Goal: Use online tool/utility

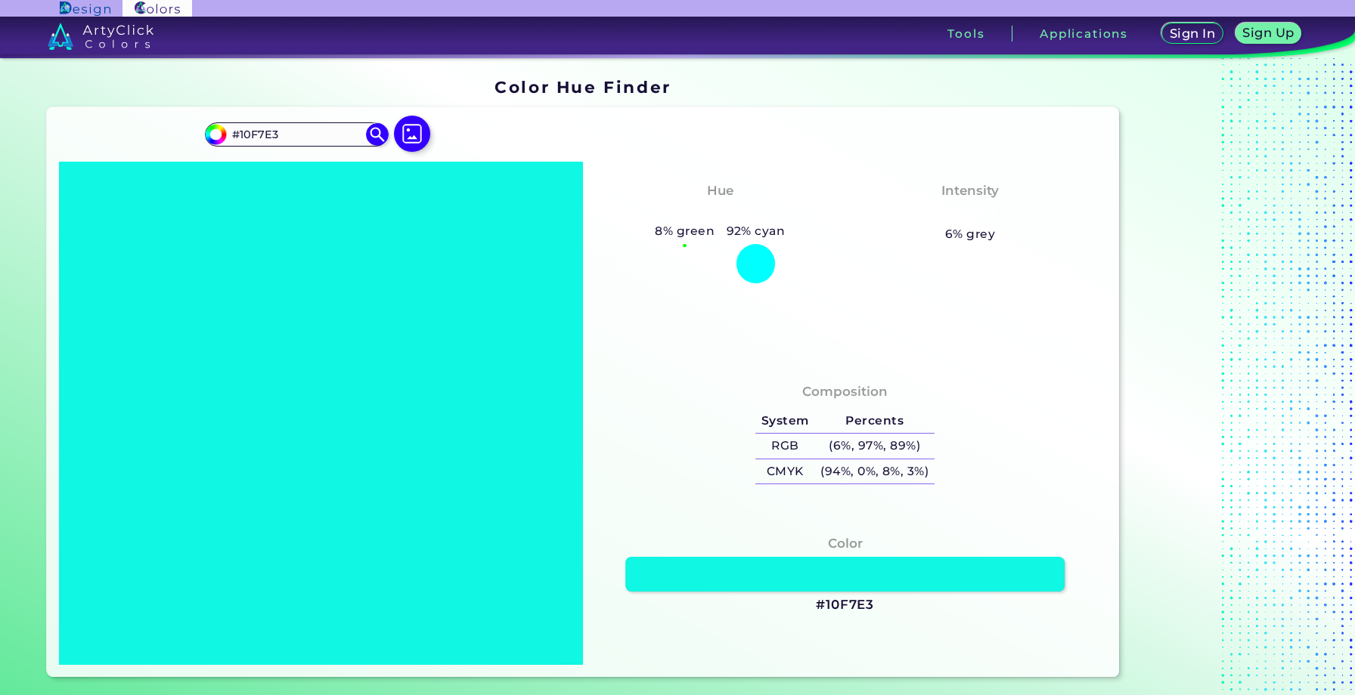
drag, startPoint x: 745, startPoint y: 440, endPoint x: 934, endPoint y: 469, distance: 191.1
click at [934, 469] on div "Composition System Percents RGB (6%, 97%, 89%) CMYK (94%, 0%, 8%, 3%)" at bounding box center [845, 436] width 500 height 122
copy div
click at [751, 259] on div at bounding box center [755, 263] width 39 height 39
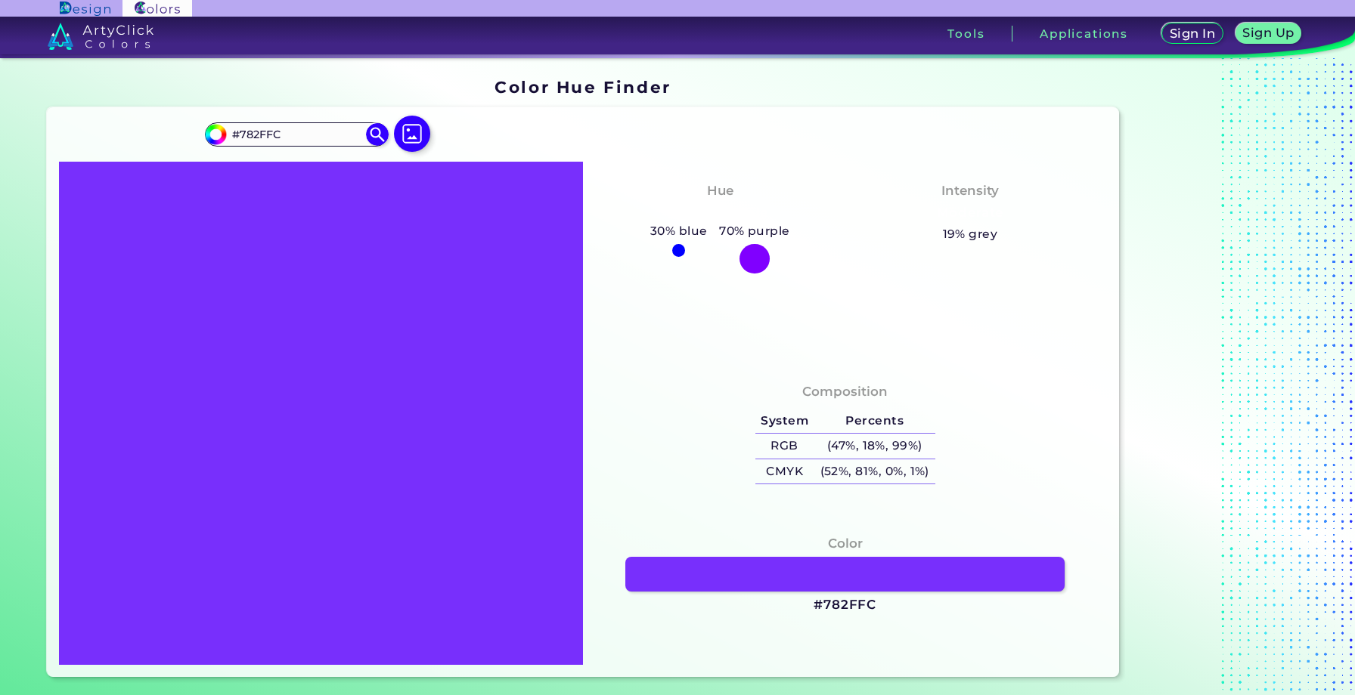
click at [783, 120] on div "#782ffc #782FFC Acadia ◉ Acid Green ◉ Aero Blue ◉ Alabaster ◉ Albescent White ◉…" at bounding box center [583, 391] width 1072 height 569
drag, startPoint x: 739, startPoint y: 442, endPoint x: 976, endPoint y: 494, distance: 242.1
click at [976, 494] on div "Composition System Percents RGB (47%, 18%, 99%) CMYK (52%, 81%, 0%, 1%)" at bounding box center [845, 436] width 500 height 122
copy div
